Goal: Navigation & Orientation: Find specific page/section

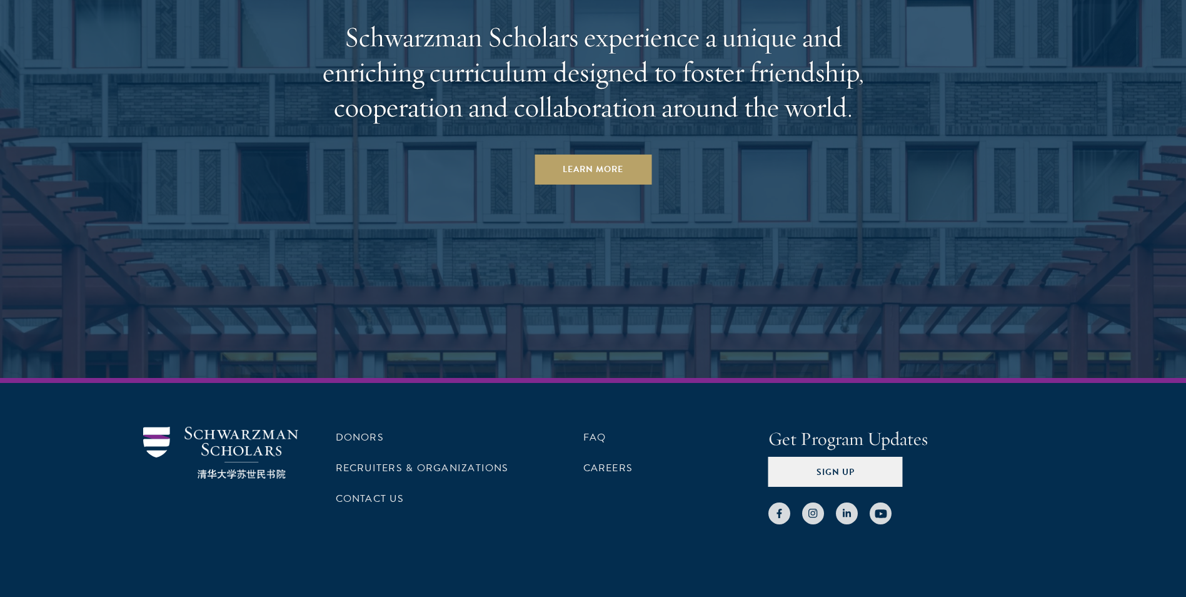
scroll to position [6166, 0]
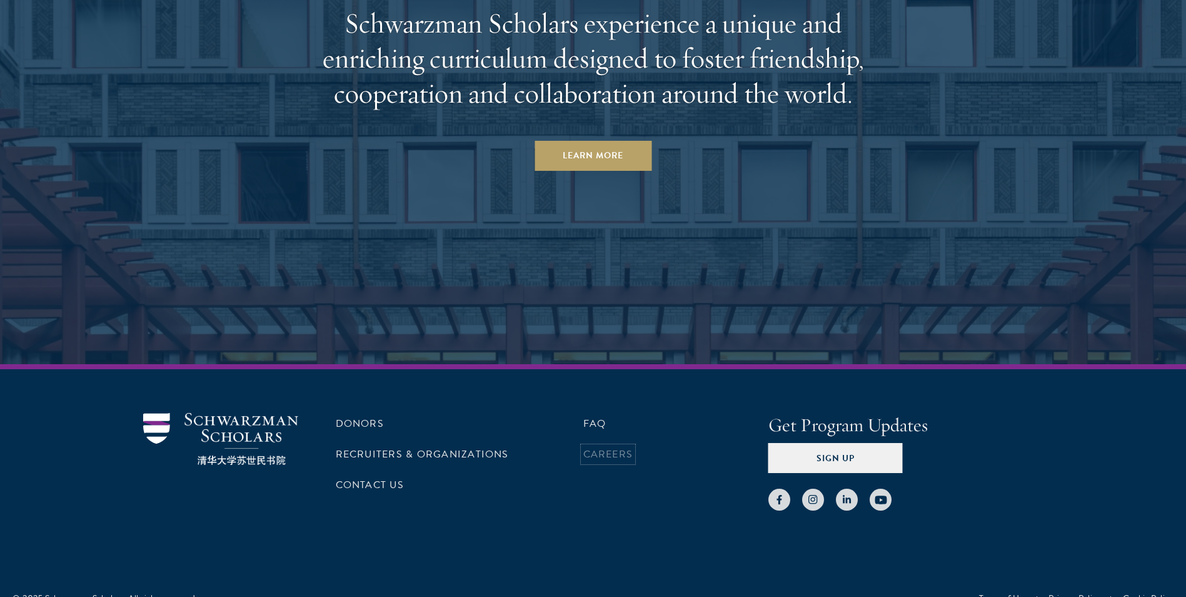
click at [612, 446] on link "Careers" at bounding box center [608, 453] width 50 height 15
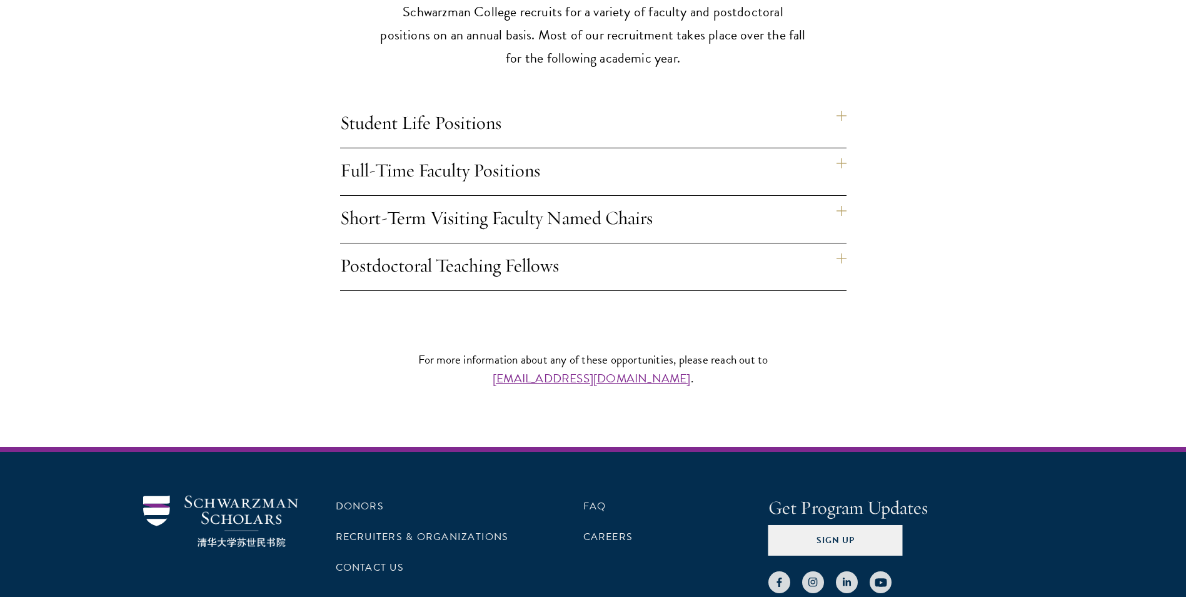
scroll to position [1063, 0]
